Goal: Information Seeking & Learning: Learn about a topic

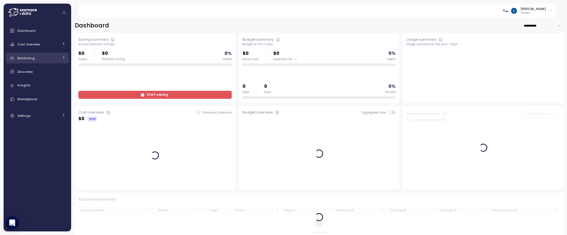
click at [48, 59] on div "Monitoring" at bounding box center [38, 58] width 42 height 6
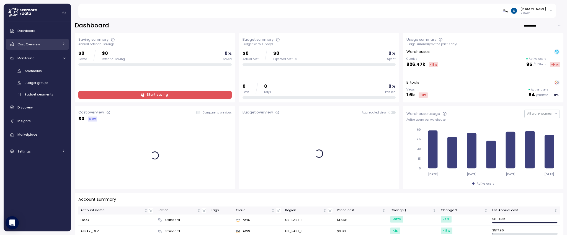
click at [50, 46] on div "Cost Overview" at bounding box center [38, 45] width 42 height 6
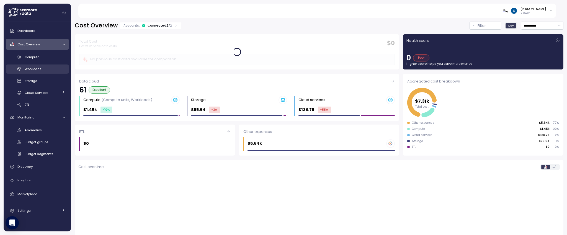
click at [46, 69] on div "Workloads" at bounding box center [45, 69] width 41 height 6
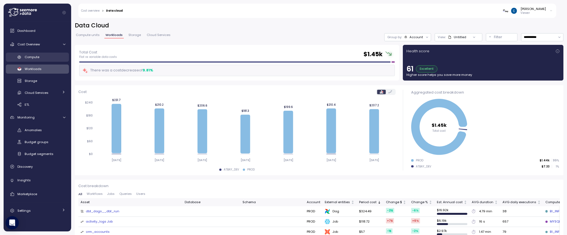
click at [48, 58] on div "Compute" at bounding box center [45, 57] width 41 height 6
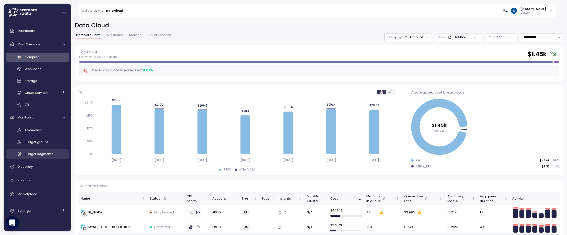
click at [46, 150] on link "Budget segments" at bounding box center [37, 153] width 63 height 9
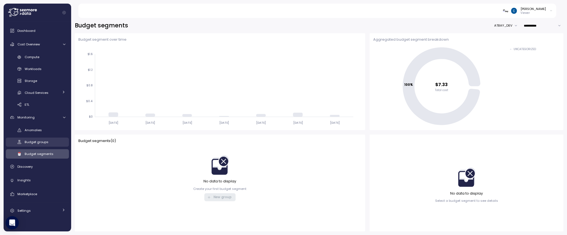
click at [45, 141] on span "Budget groups" at bounding box center [37, 142] width 24 height 4
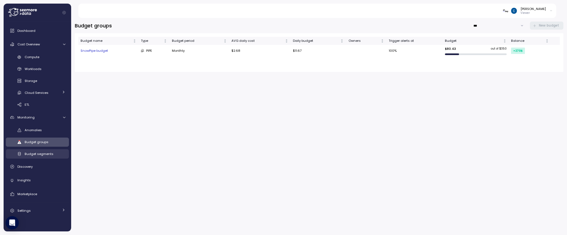
click at [43, 150] on link "Budget segments" at bounding box center [37, 153] width 63 height 9
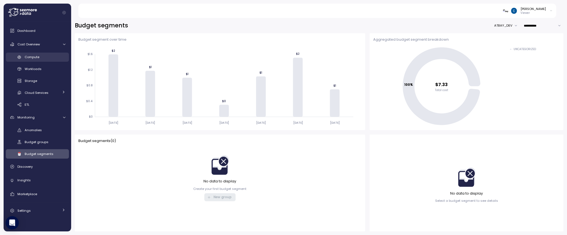
click at [36, 57] on span "Compute" at bounding box center [32, 57] width 15 height 4
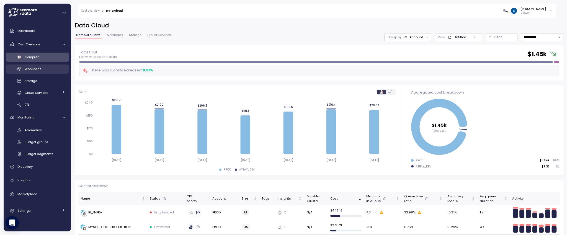
click at [38, 71] on span "Workloads" at bounding box center [33, 69] width 17 height 4
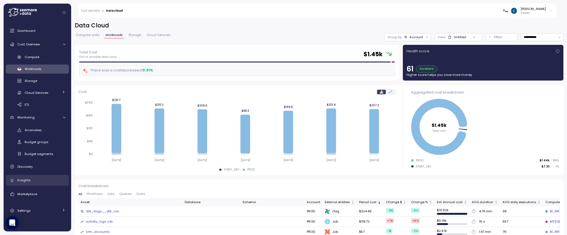
click at [32, 180] on div "Insights" at bounding box center [41, 180] width 48 height 6
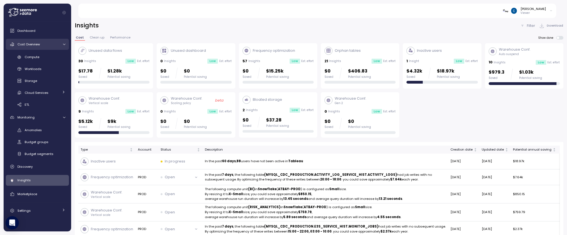
click at [34, 42] on span "Cost Overview" at bounding box center [28, 44] width 22 height 4
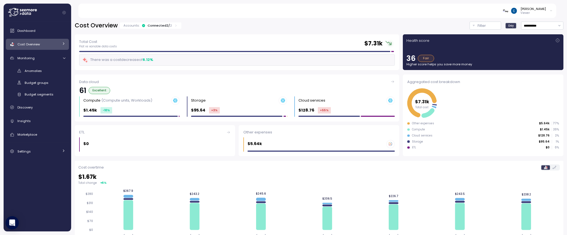
click at [545, 12] on p "Viewer" at bounding box center [532, 13] width 25 height 4
click at [556, 22] on input "**********" at bounding box center [542, 26] width 42 height 8
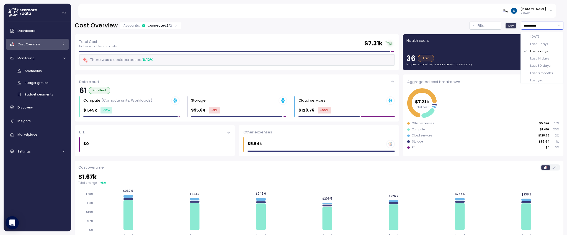
click at [550, 67] on div "Last 30 days" at bounding box center [541, 65] width 41 height 7
type input "**********"
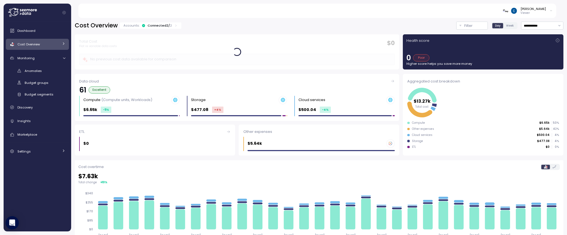
click at [174, 25] on icon at bounding box center [176, 26] width 4 height 4
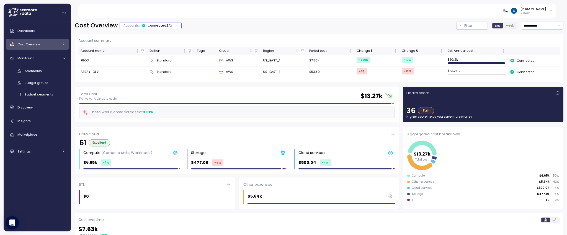
click at [174, 25] on icon at bounding box center [176, 26] width 4 height 4
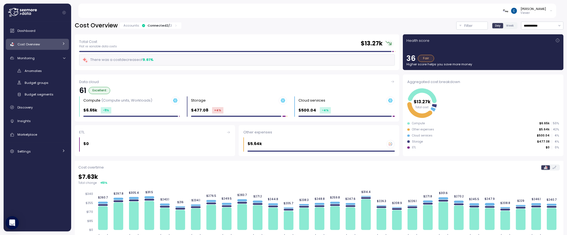
click at [64, 42] on icon at bounding box center [64, 44] width 4 height 4
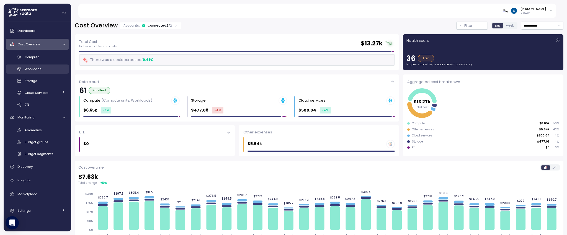
click at [41, 71] on span "Workloads" at bounding box center [33, 69] width 17 height 4
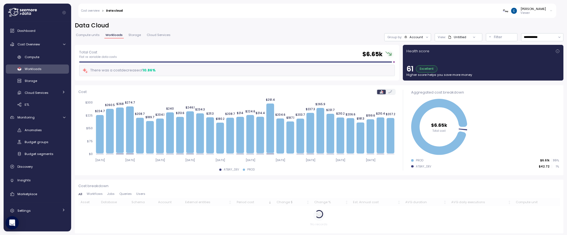
click at [428, 38] on div at bounding box center [427, 37] width 8 height 8
click at [427, 37] on icon at bounding box center [427, 37] width 4 height 4
click at [437, 31] on div "**********" at bounding box center [319, 33] width 488 height 23
click at [504, 36] on div "Filter" at bounding box center [504, 37] width 20 height 6
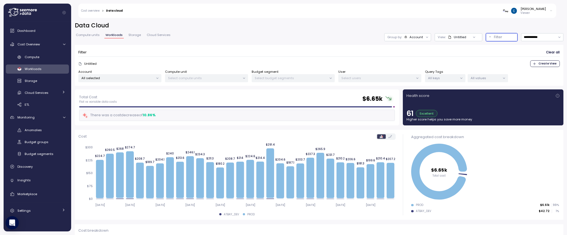
click at [128, 78] on p "All selected" at bounding box center [117, 78] width 72 height 4
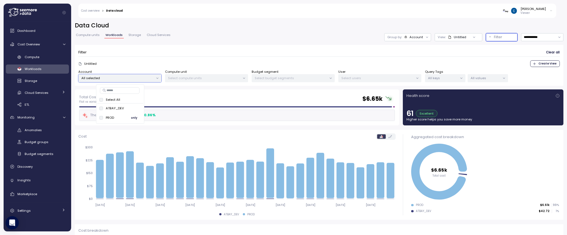
click at [114, 119] on div "PROD" at bounding box center [110, 117] width 8 height 4
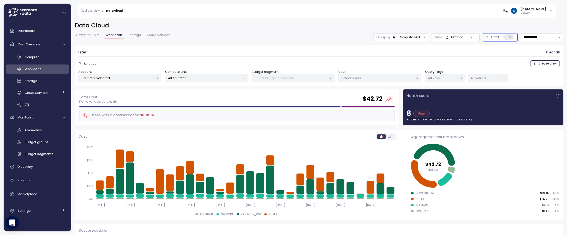
click at [216, 76] on p "All selected" at bounding box center [204, 78] width 72 height 4
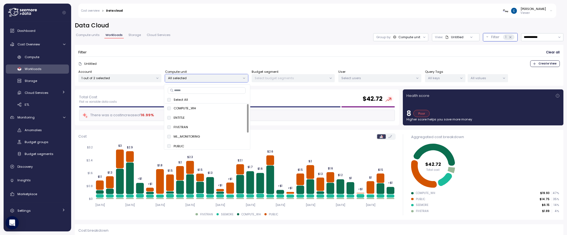
drag, startPoint x: 144, startPoint y: 69, endPoint x: 147, endPoint y: 81, distance: 11.5
click at [144, 69] on div "Account 1 out of 2 selected" at bounding box center [119, 75] width 83 height 13
click at [147, 81] on div "1 out of 2 selected" at bounding box center [119, 78] width 83 height 8
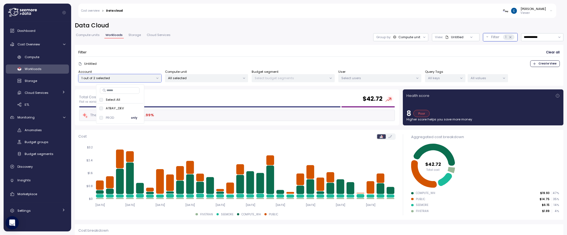
click at [133, 117] on span "only" at bounding box center [134, 118] width 6 height 6
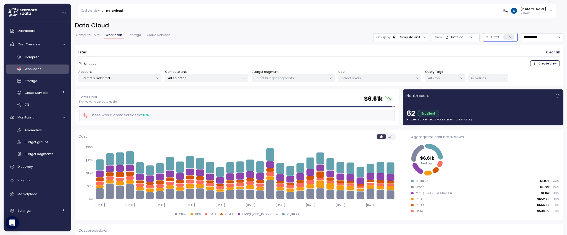
click at [244, 78] on icon at bounding box center [244, 78] width 4 height 4
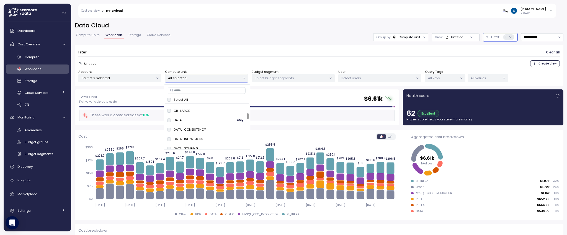
scroll to position [73, 0]
click at [239, 111] on span "only" at bounding box center [240, 111] width 6 height 6
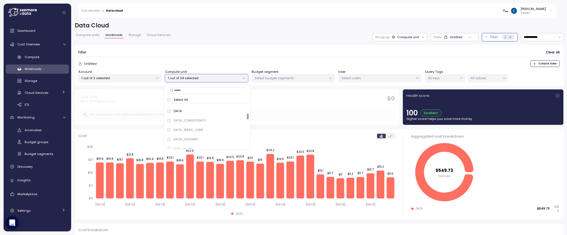
click at [276, 52] on div "Filter Clear all" at bounding box center [318, 52] width 481 height 8
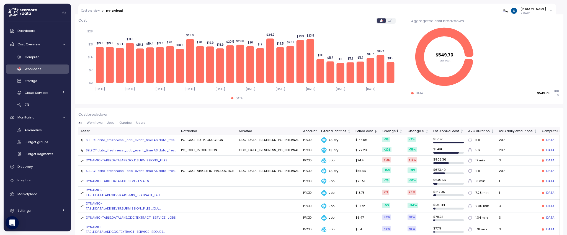
click at [150, 149] on div "SELECT data_freshness._cdc_event_time AS data_fres..." at bounding box center [131, 150] width 90 height 4
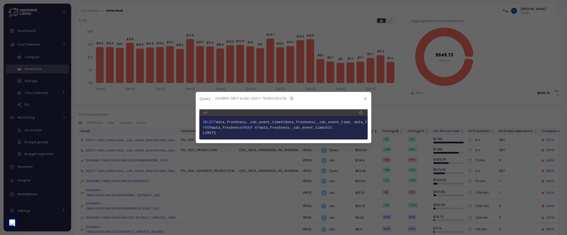
click at [367, 97] on button "button" at bounding box center [365, 98] width 6 height 6
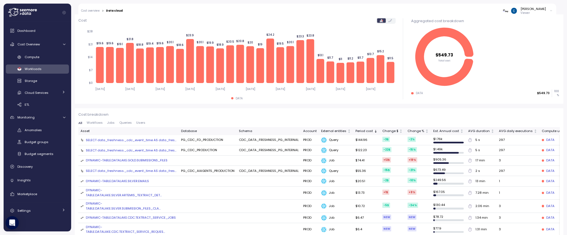
click at [95, 123] on span "Workflows" at bounding box center [95, 122] width 16 height 3
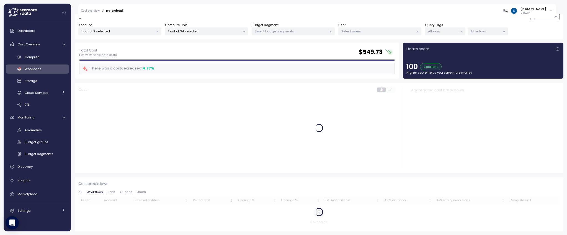
scroll to position [47, 0]
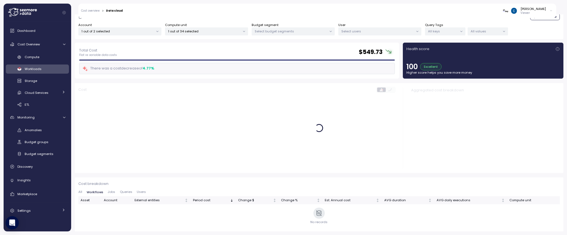
click at [113, 193] on span "Jobs" at bounding box center [111, 191] width 7 height 3
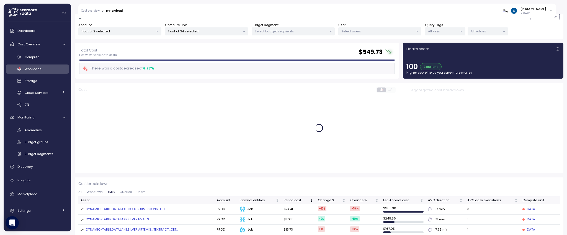
click at [81, 192] on span "All" at bounding box center [80, 191] width 4 height 3
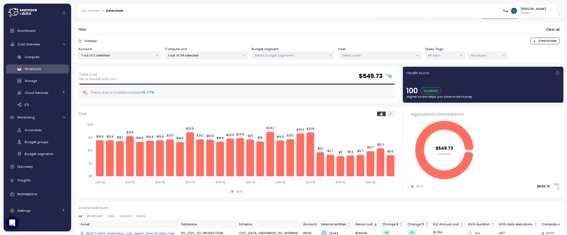
scroll to position [0, 0]
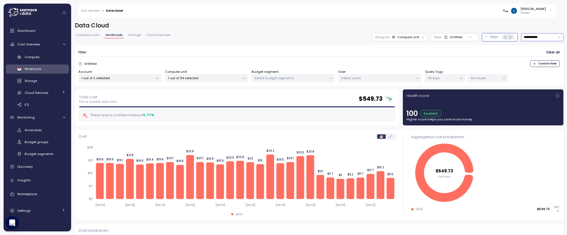
click at [539, 36] on input "**********" at bounding box center [542, 37] width 42 height 8
click at [544, 91] on div "Last year" at bounding box center [541, 91] width 41 height 7
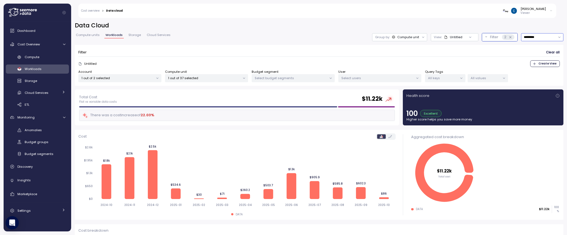
click at [537, 39] on input "*********" at bounding box center [542, 37] width 42 height 8
click at [541, 83] on div "Last 6 months" at bounding box center [541, 83] width 23 height 4
type input "**********"
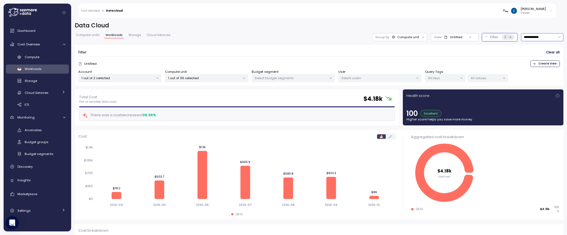
scroll to position [11, 0]
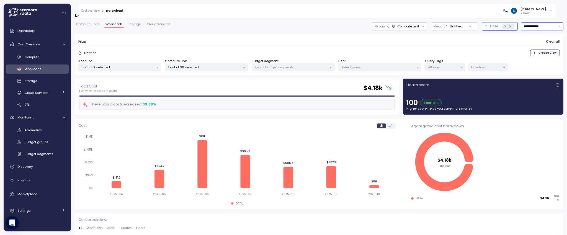
click at [376, 65] on p "Select users" at bounding box center [377, 67] width 72 height 4
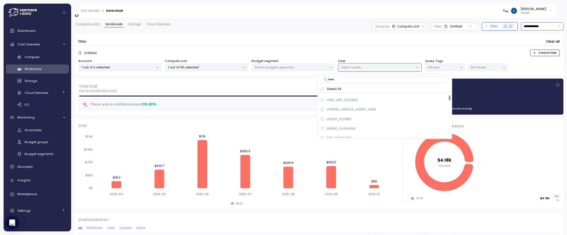
scroll to position [170, 0]
click at [319, 38] on div "Filter Clear all" at bounding box center [318, 42] width 481 height 8
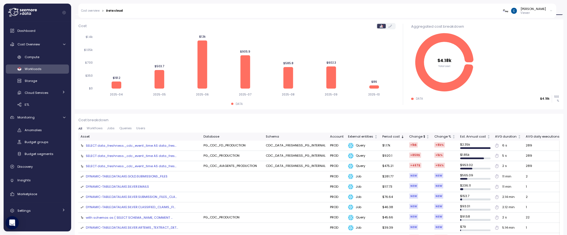
scroll to position [110, 0]
